Goal: Book appointment/travel/reservation

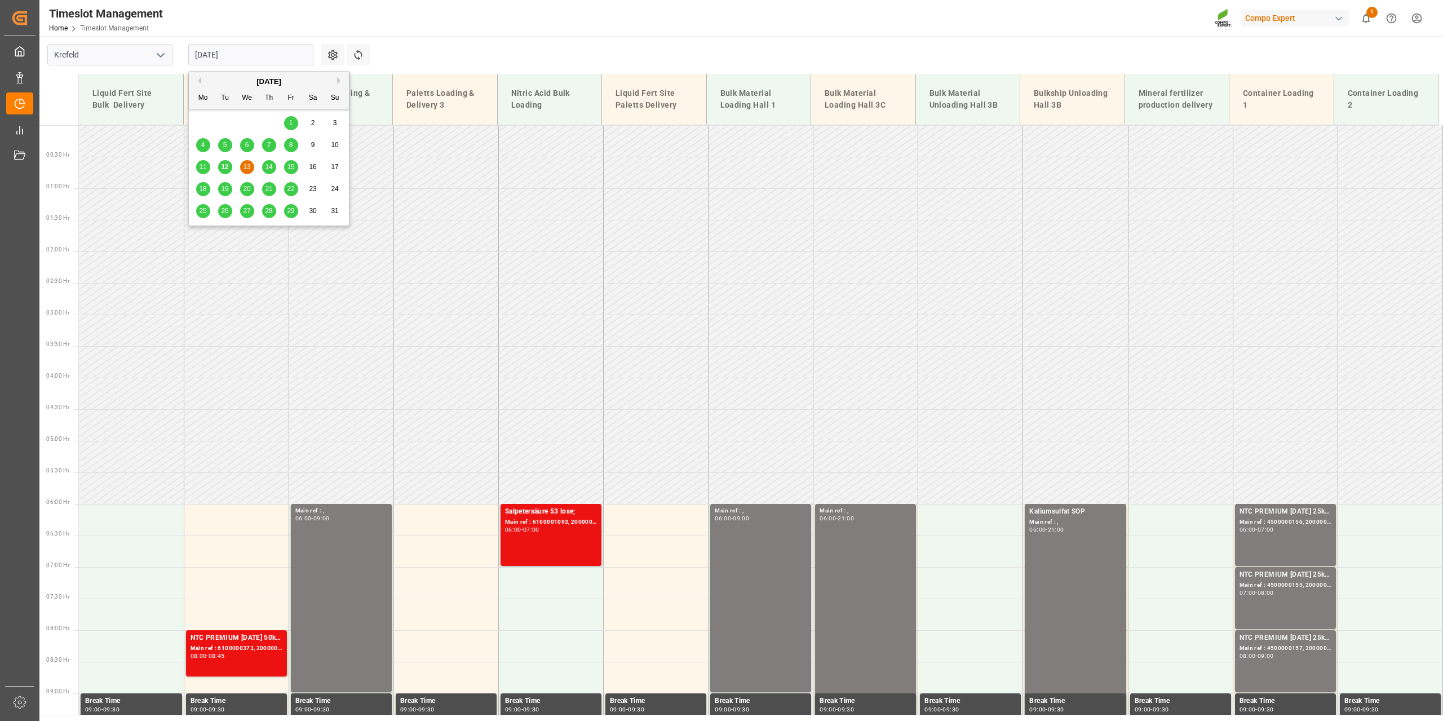
scroll to position [699, 0]
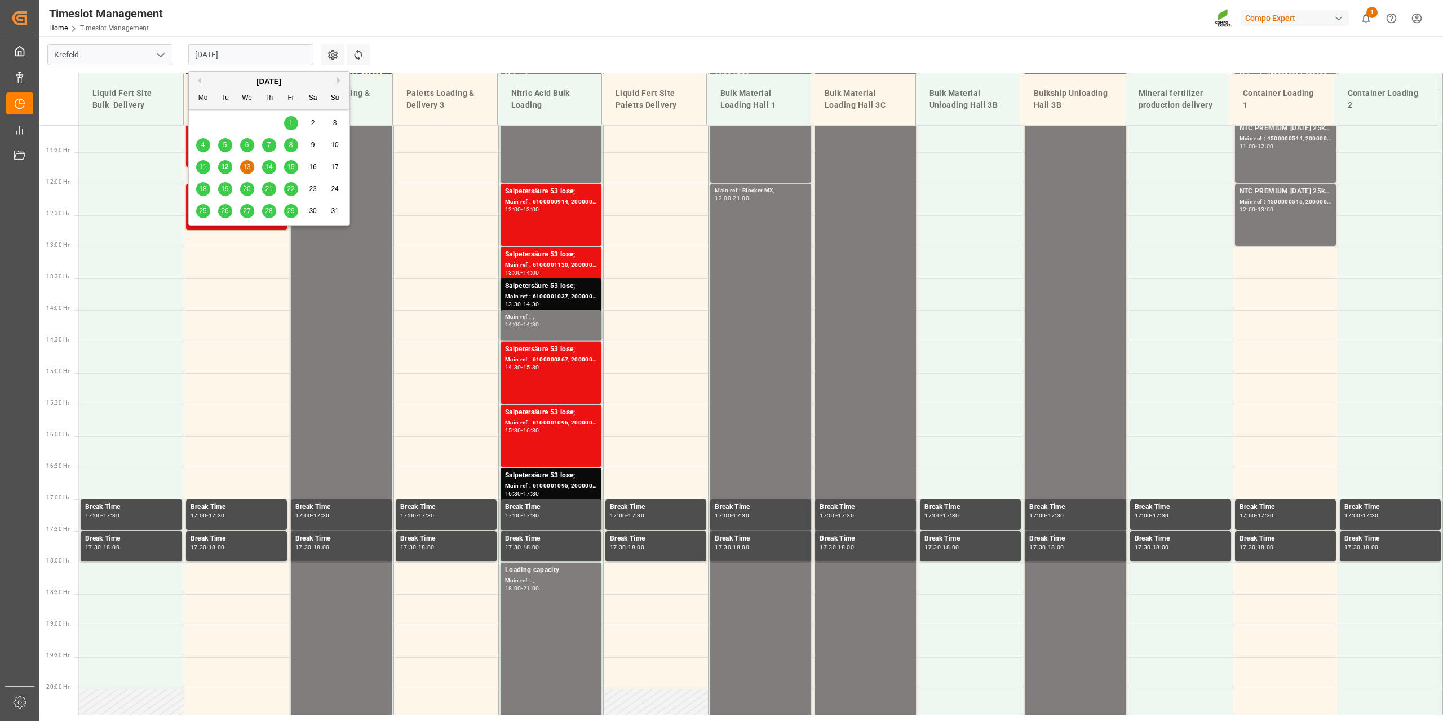
click at [245, 187] on span "20" at bounding box center [246, 189] width 7 height 8
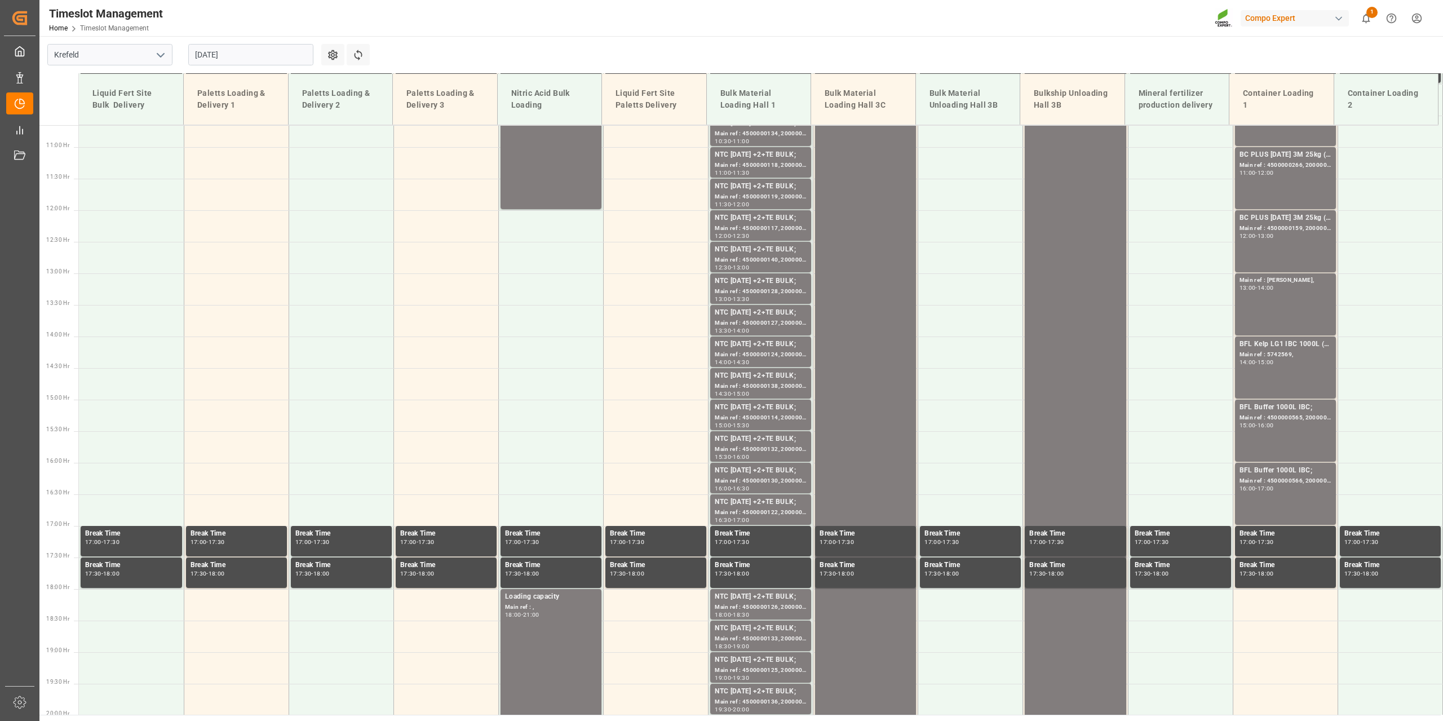
scroll to position [762, 0]
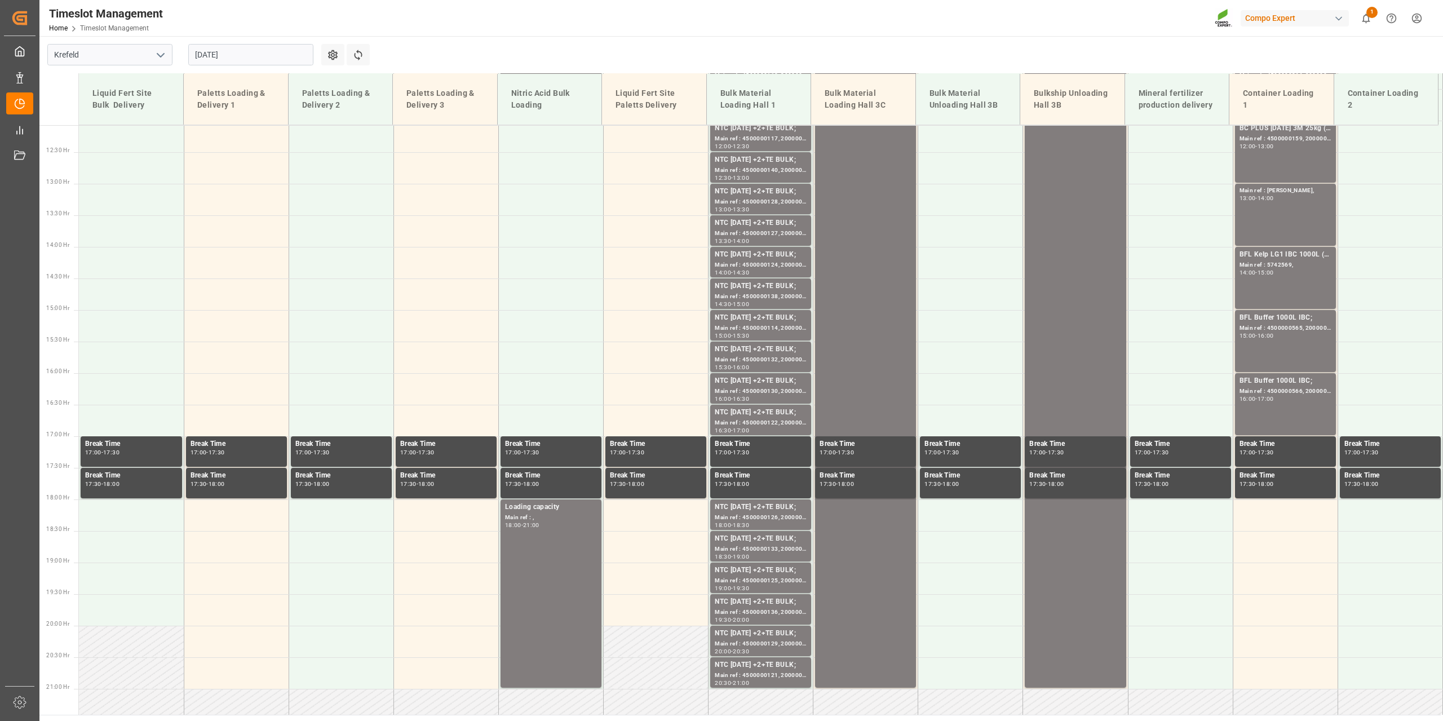
click at [233, 62] on input "[DATE]" at bounding box center [250, 54] width 125 height 21
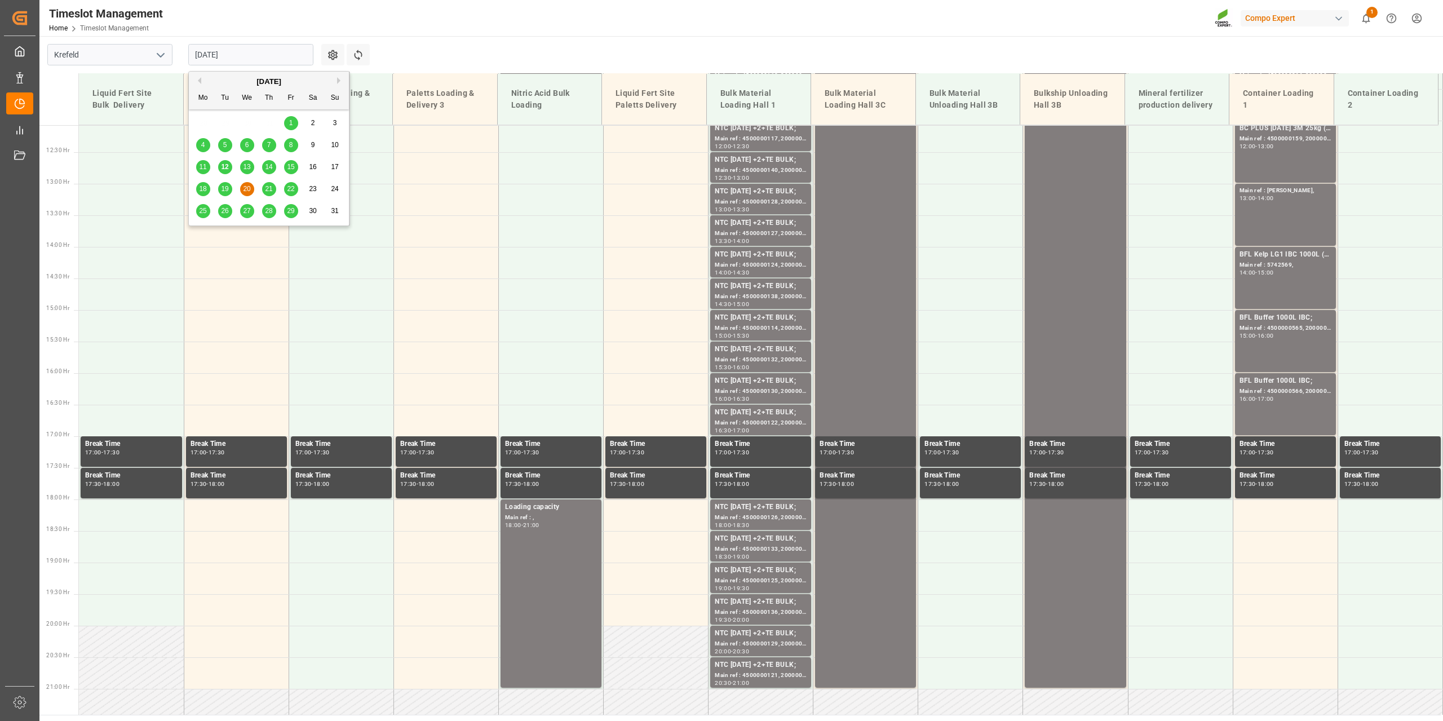
click at [293, 168] on span "15" at bounding box center [290, 167] width 7 height 8
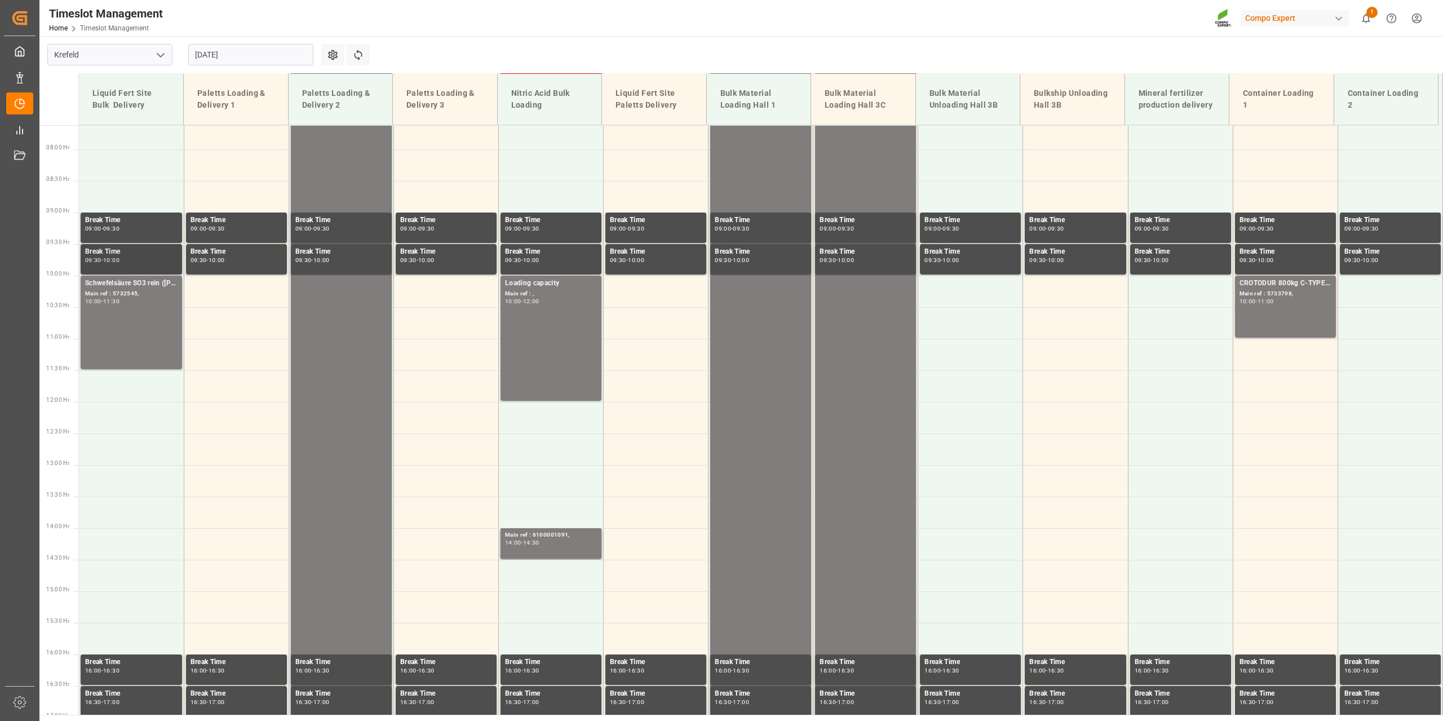
scroll to position [480, 0]
click at [1235, 418] on td at bounding box center [1285, 419] width 105 height 32
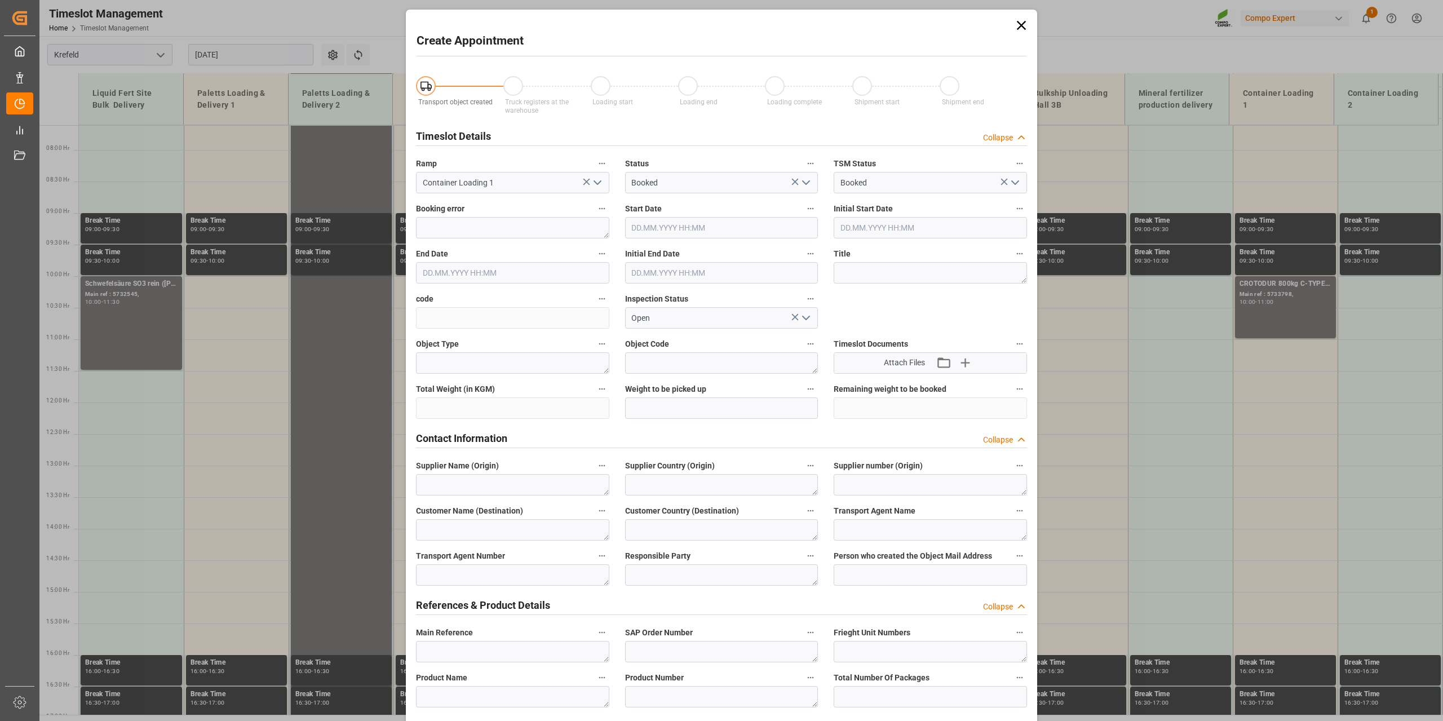
type input "[DATE] 12:00"
type input "[DATE] 12:30"
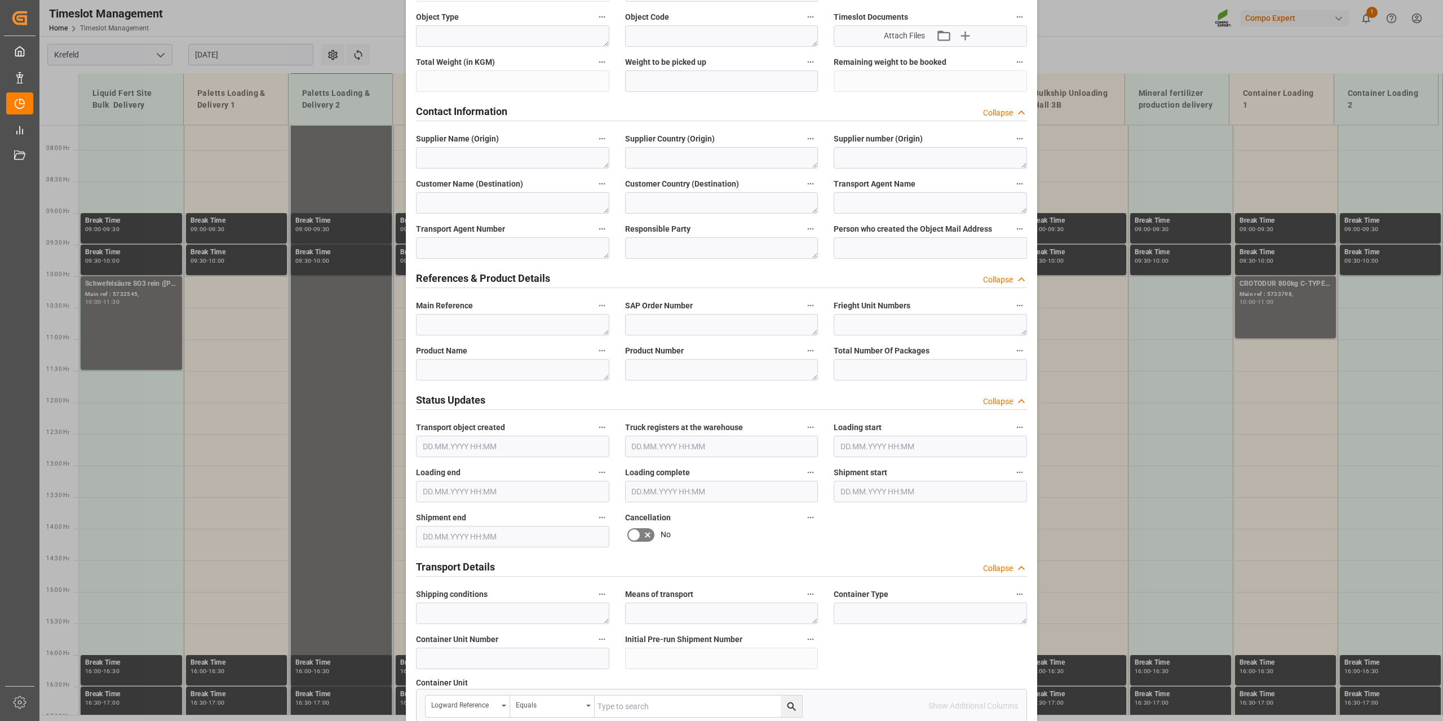
scroll to position [843, 0]
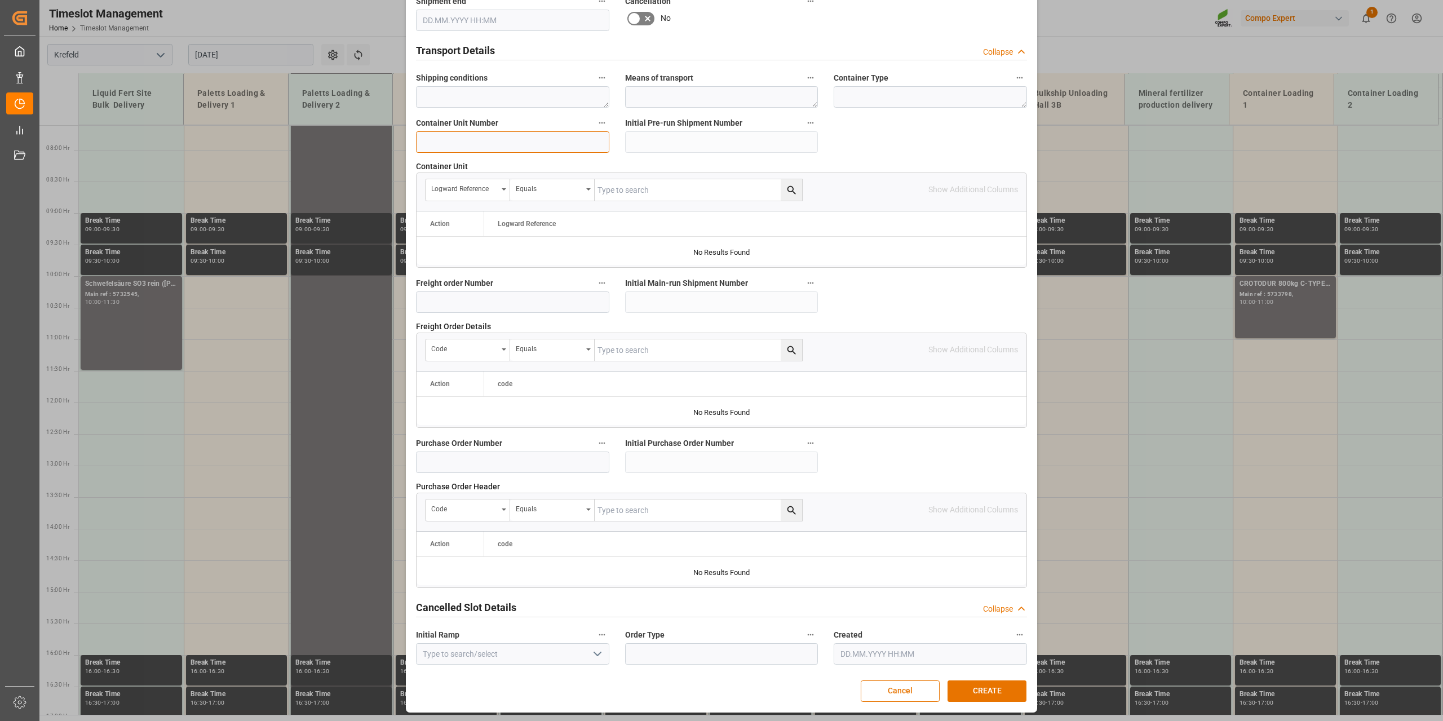
click at [483, 139] on input at bounding box center [512, 141] width 193 height 21
type input "4500000476"
click at [983, 684] on button "CREATE" at bounding box center [987, 690] width 79 height 21
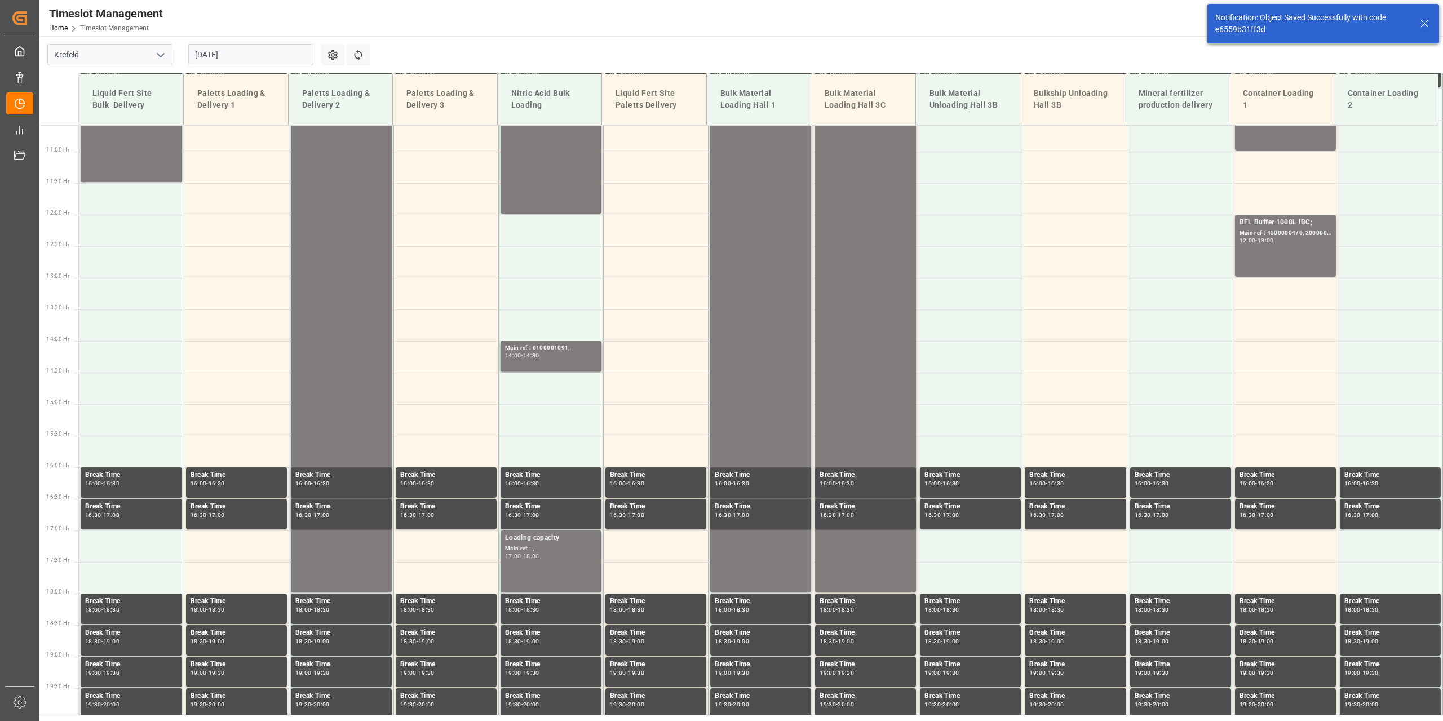
scroll to position [699, 0]
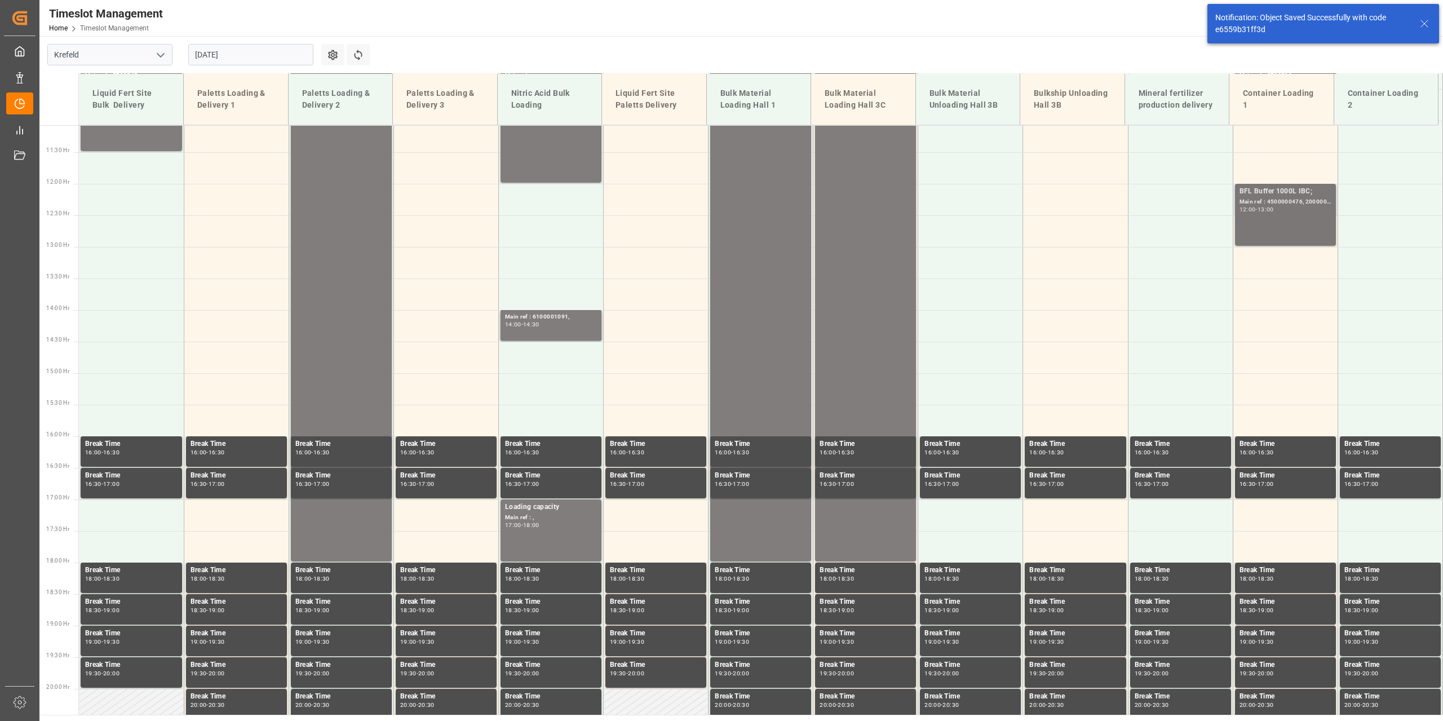
click at [1261, 211] on div "13:00" at bounding box center [1266, 209] width 16 height 5
